Goal: Transaction & Acquisition: Subscribe to service/newsletter

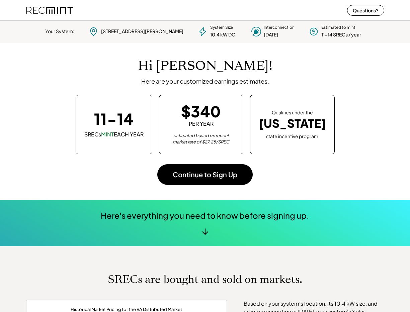
scroll to position [94, 187]
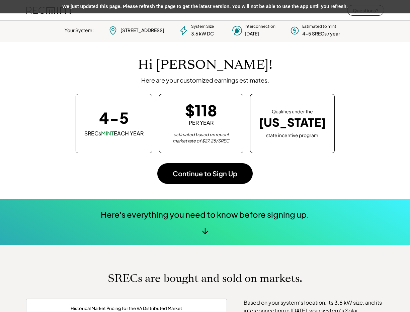
scroll to position [1, 0]
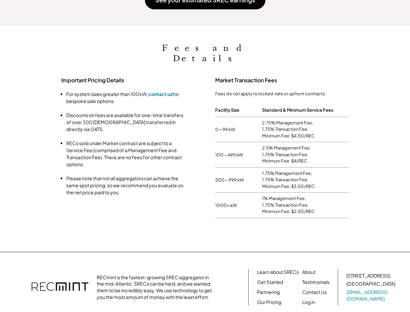
scroll to position [111, 296]
